Goal: Task Accomplishment & Management: Complete application form

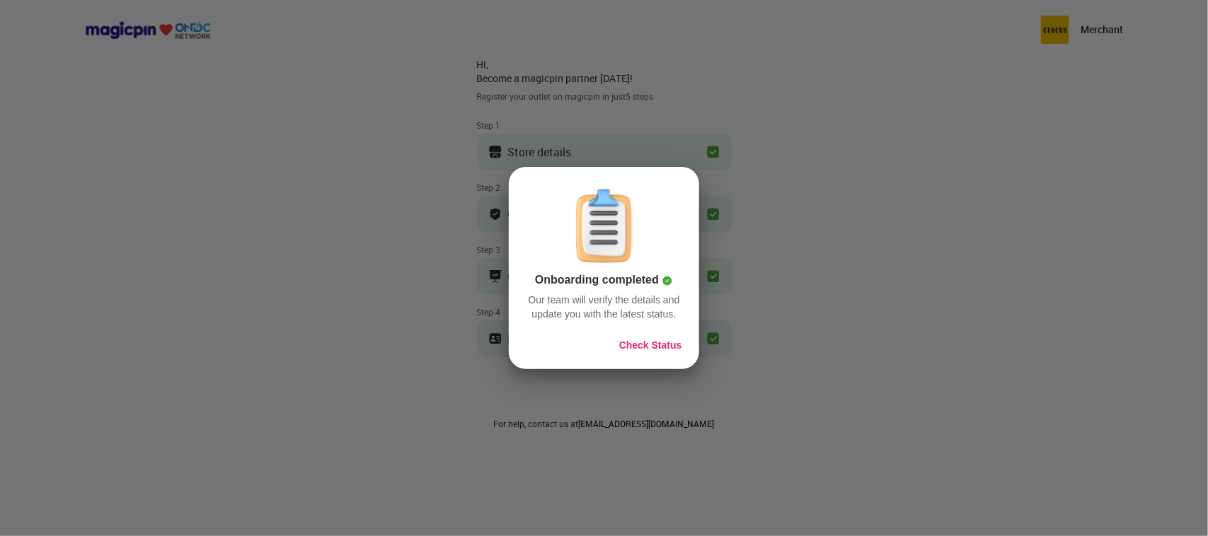
click at [635, 347] on button "Check Status" at bounding box center [650, 345] width 63 height 14
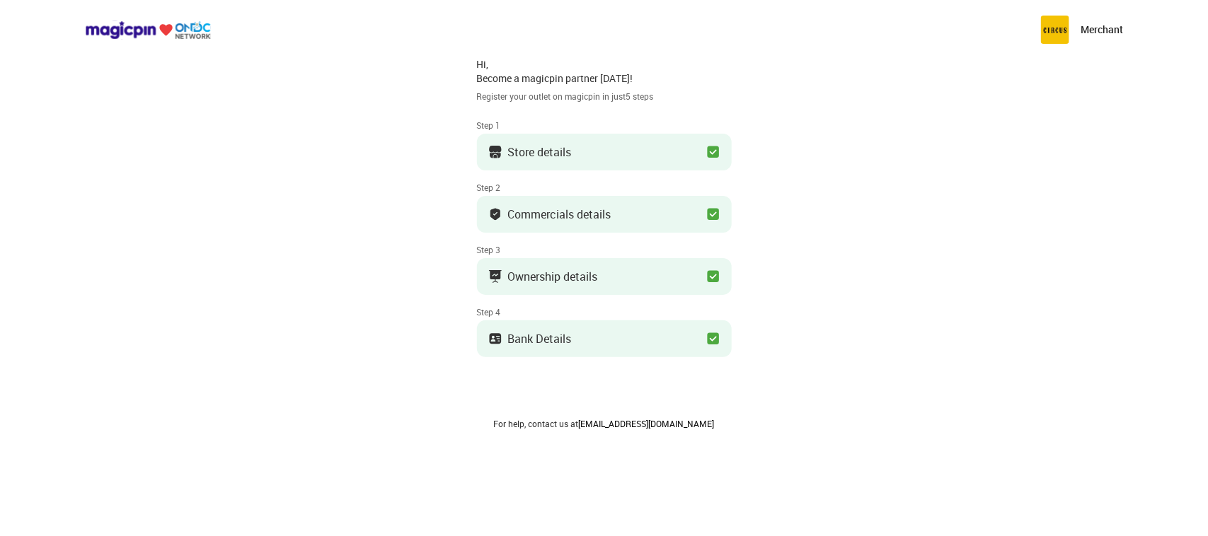
click at [664, 209] on button "Commercials details" at bounding box center [604, 214] width 255 height 37
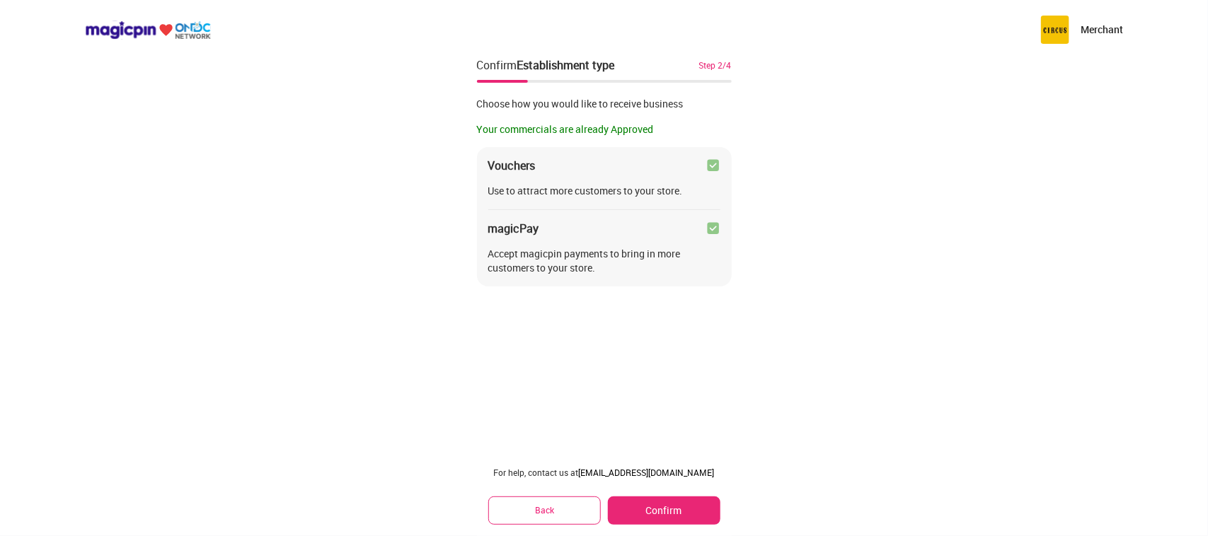
click at [405, 144] on div "Merchant Confirm Establishment type Step 2/4 Choose how you would like to recei…" at bounding box center [604, 268] width 1208 height 536
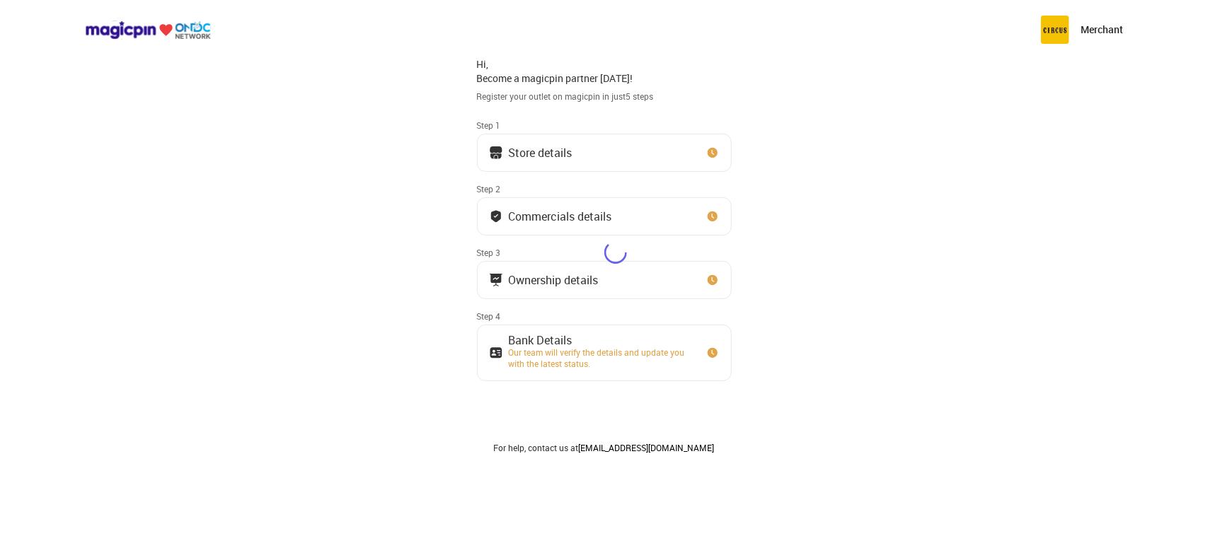
click at [584, 156] on div at bounding box center [313, 133] width 627 height 267
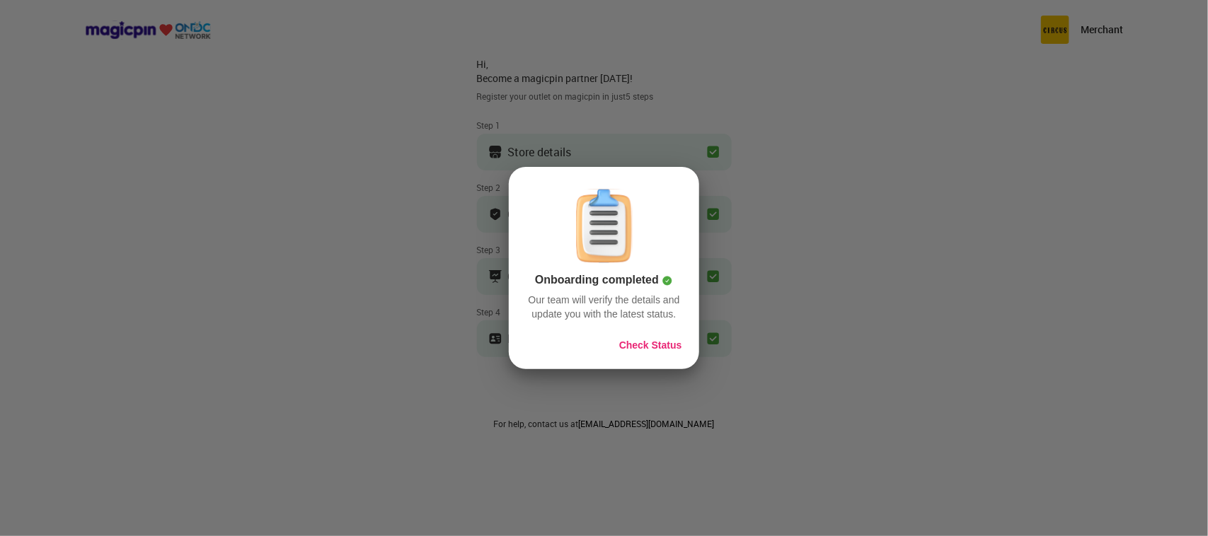
click at [595, 153] on div at bounding box center [604, 268] width 1208 height 536
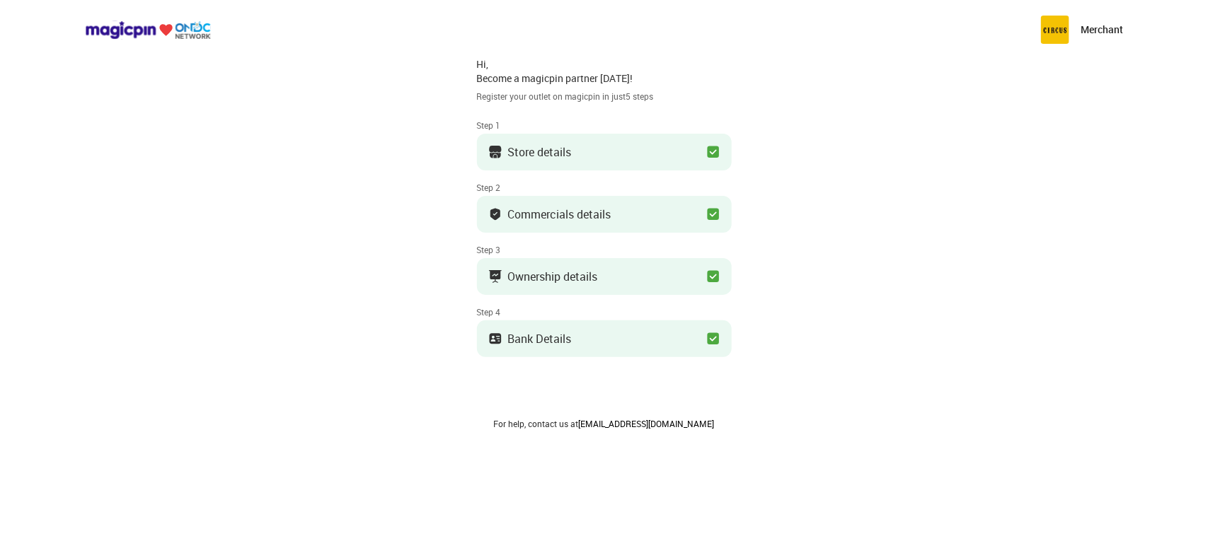
click at [627, 145] on button "Store details" at bounding box center [604, 152] width 255 height 37
